Goal: Navigation & Orientation: Find specific page/section

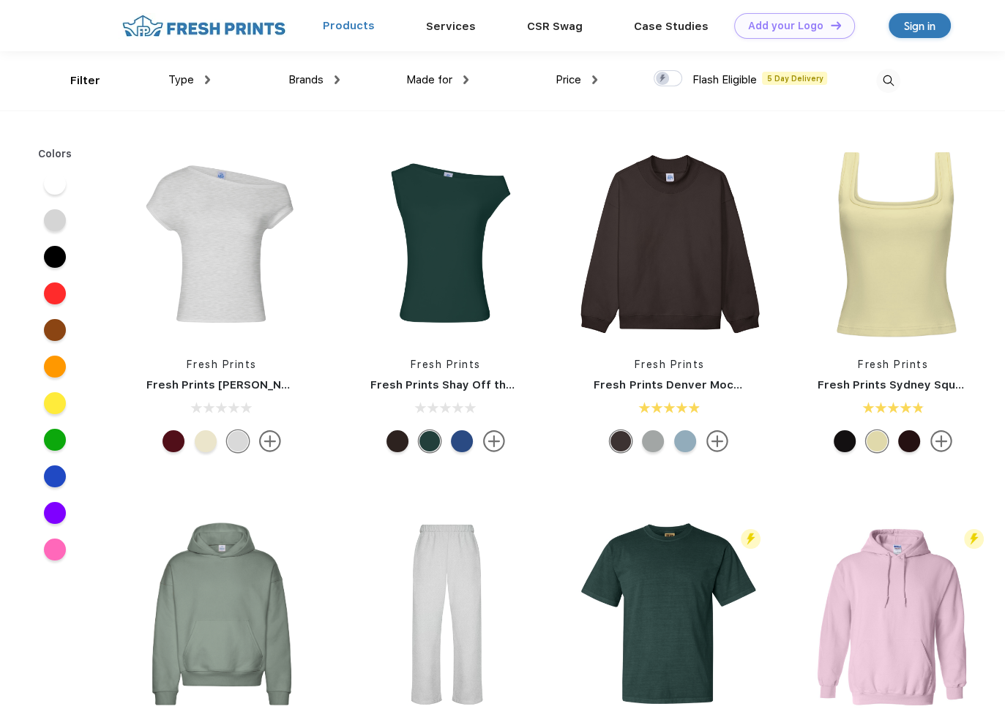
click at [375, 19] on link "Products" at bounding box center [349, 25] width 52 height 13
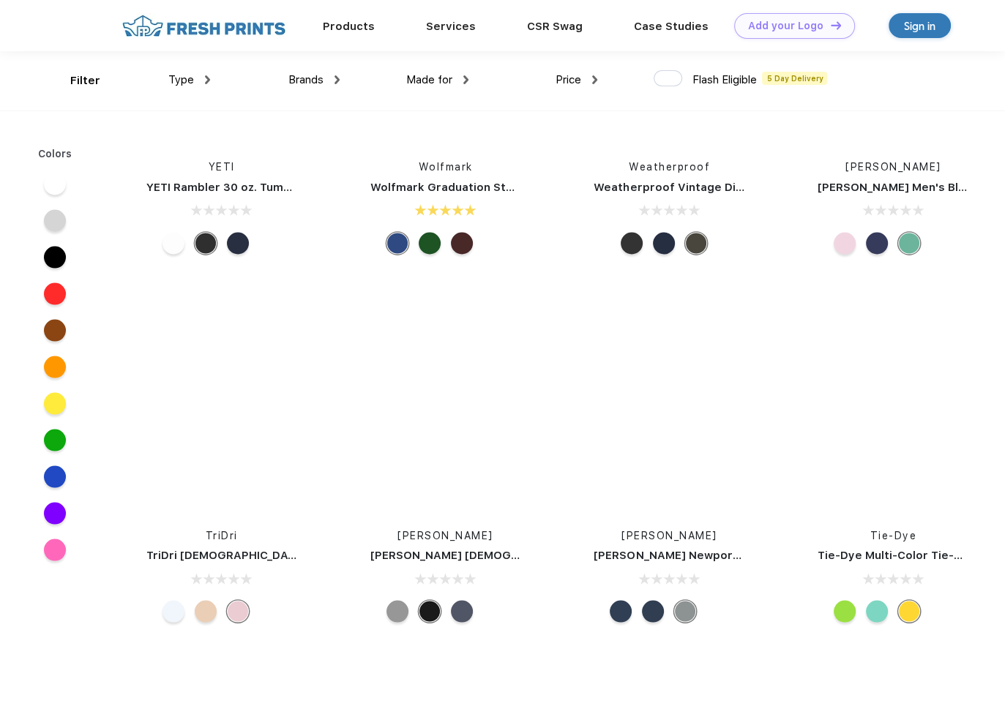
scroll to position [16979, 0]
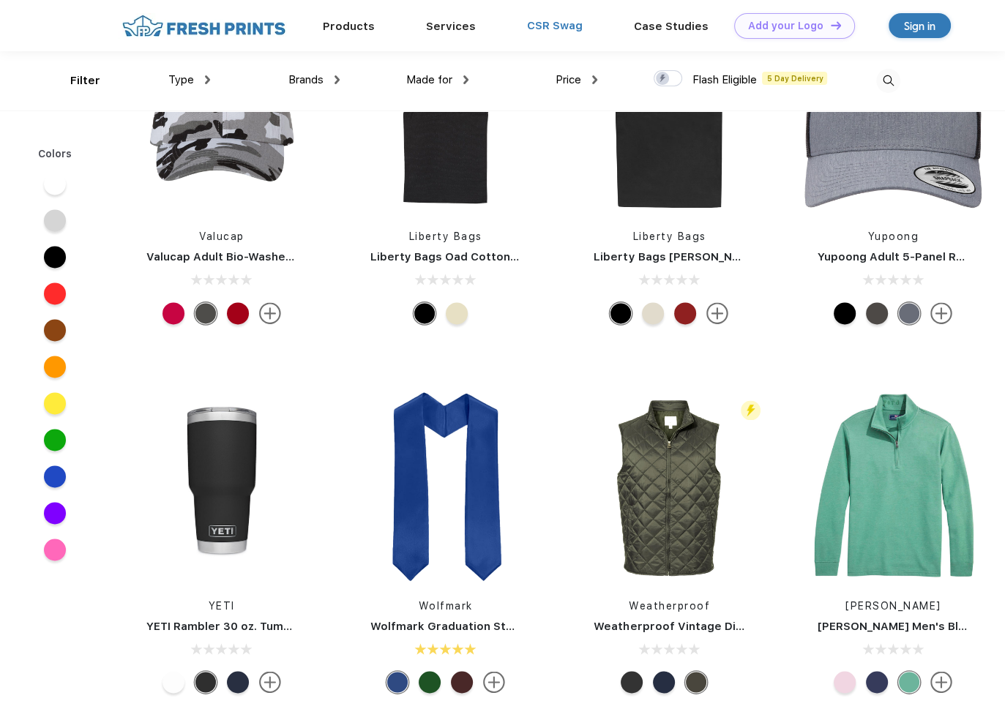
click at [583, 23] on link "CSR Swag" at bounding box center [555, 25] width 56 height 13
